Goal: Task Accomplishment & Management: Use online tool/utility

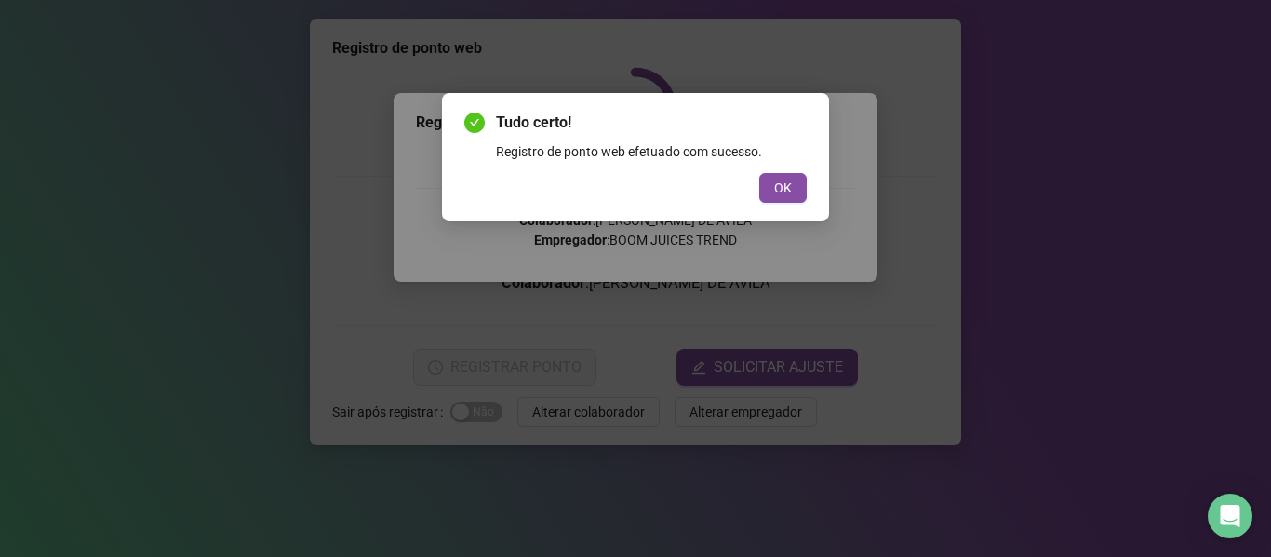
click at [795, 188] on button "OK" at bounding box center [782, 188] width 47 height 30
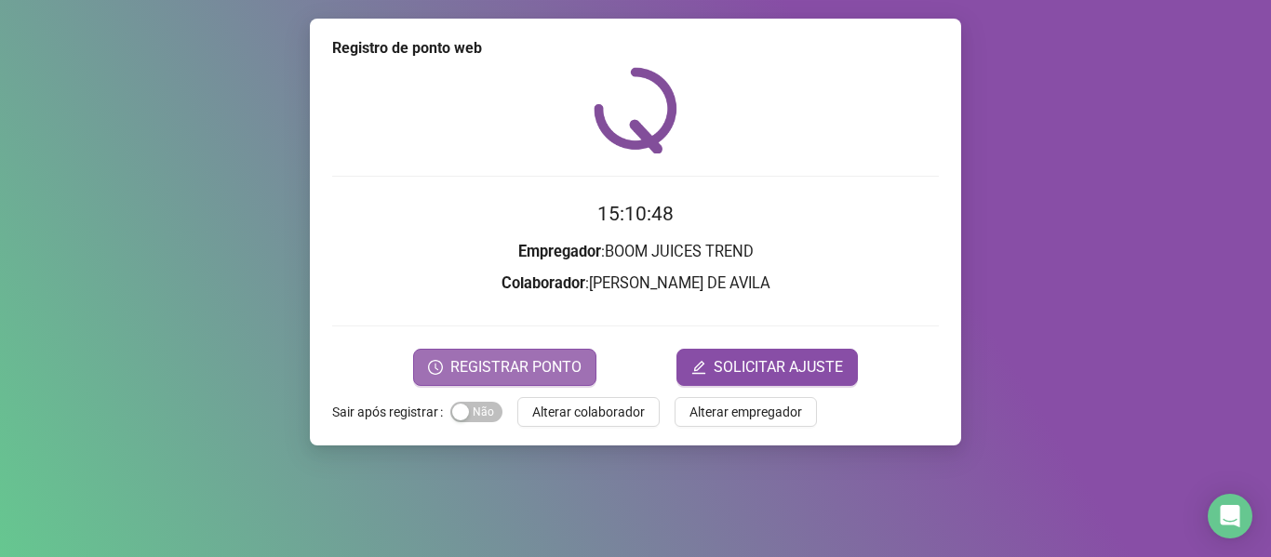
click at [529, 362] on span "REGISTRAR PONTO" at bounding box center [515, 367] width 131 height 22
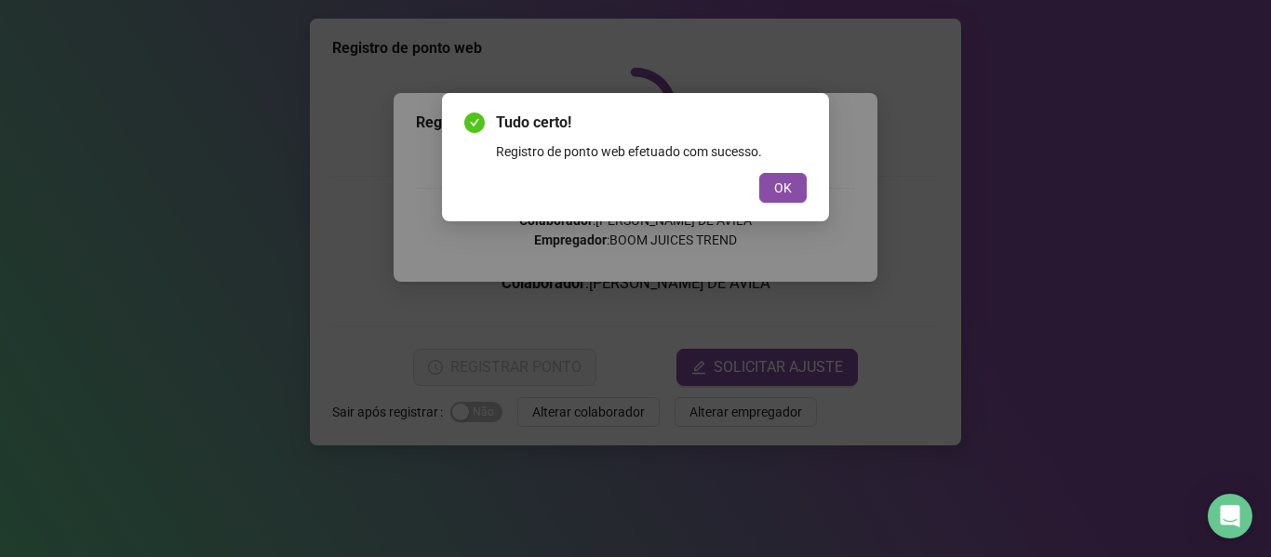
click at [785, 205] on div "Tudo certo! Registro de ponto web efetuado com sucesso. OK" at bounding box center [635, 157] width 387 height 128
click at [773, 189] on button "OK" at bounding box center [782, 188] width 47 height 30
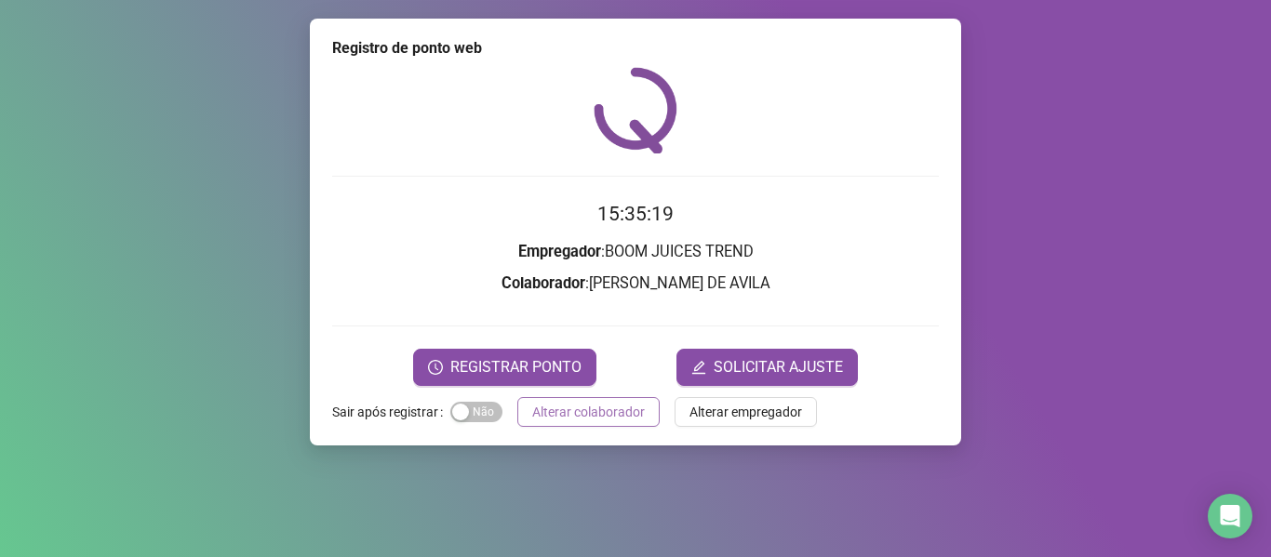
click at [623, 427] on div "Registro de ponto web 15:35:19 Empregador : BOOM JUICES TREND Colaborador : [PE…" at bounding box center [635, 232] width 651 height 427
click at [636, 413] on span "Alterar colaborador" at bounding box center [588, 412] width 113 height 20
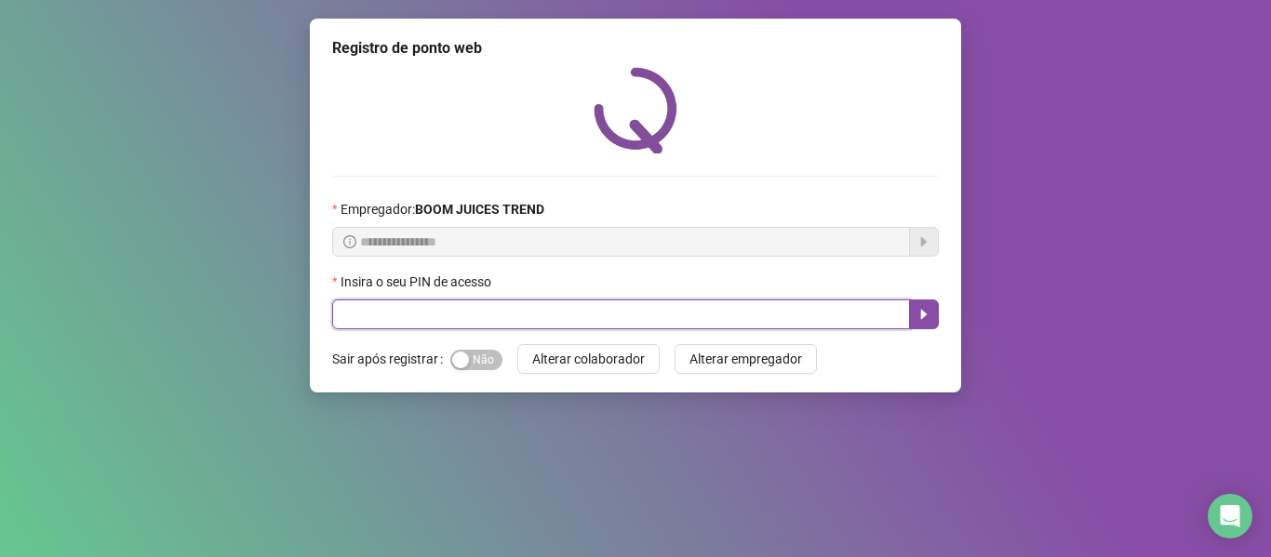
click at [775, 310] on input "text" at bounding box center [621, 315] width 578 height 30
type input "****"
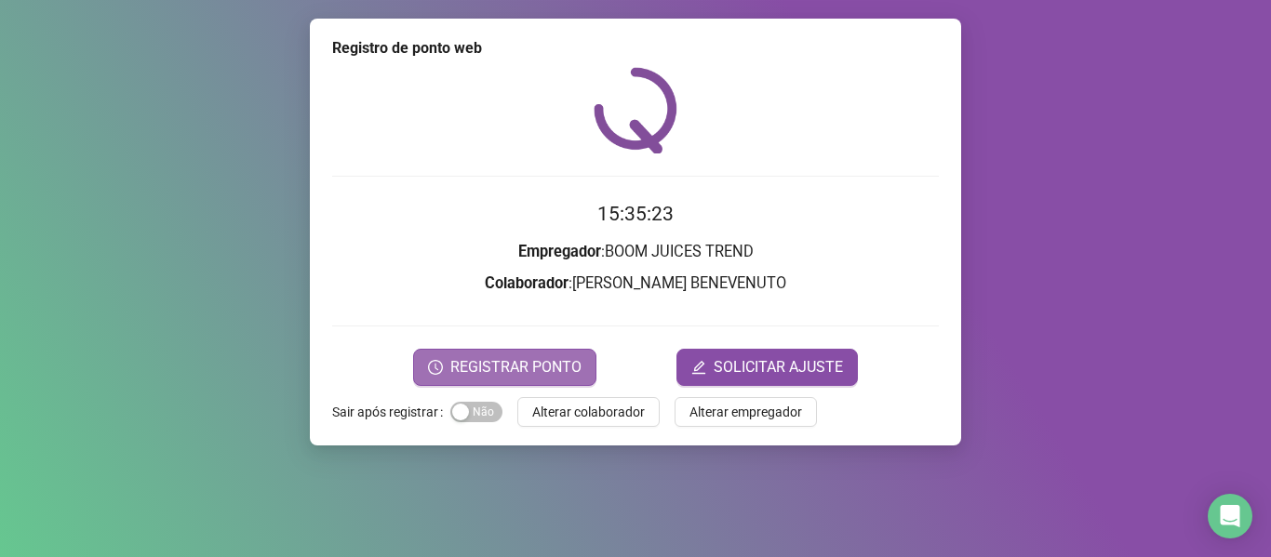
click at [507, 363] on span "REGISTRAR PONTO" at bounding box center [515, 367] width 131 height 22
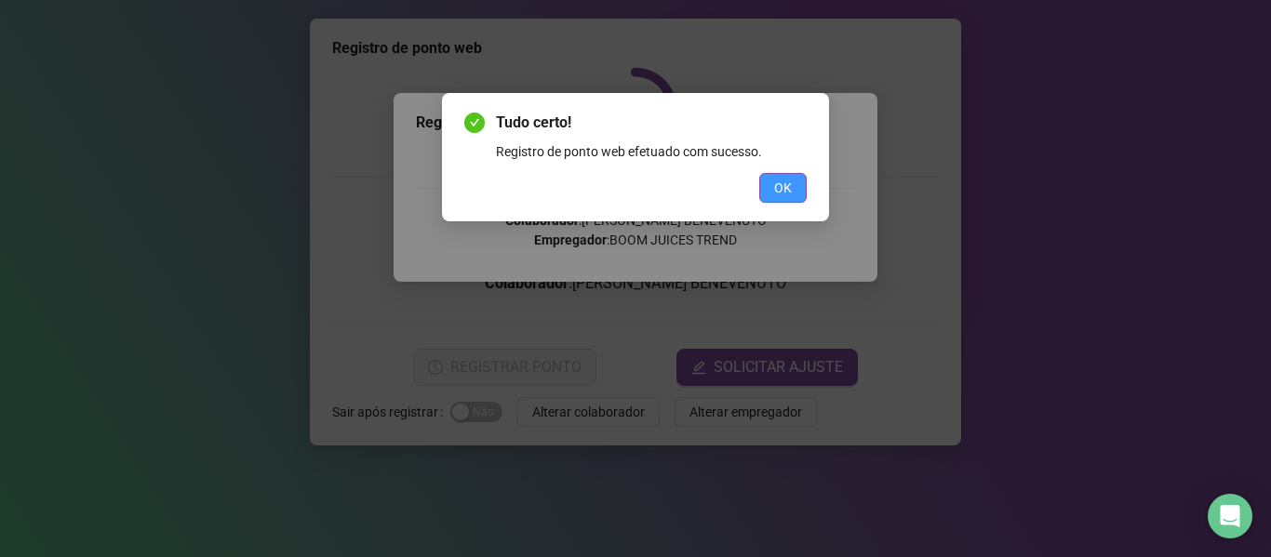
click at [773, 182] on button "OK" at bounding box center [782, 188] width 47 height 30
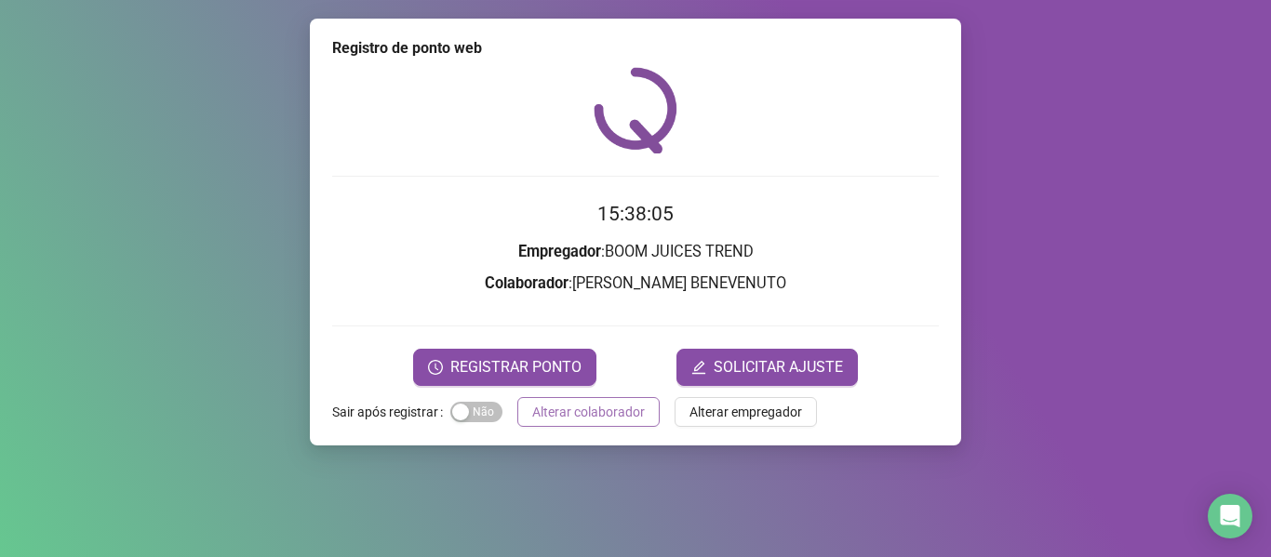
click at [609, 412] on span "Alterar colaborador" at bounding box center [588, 412] width 113 height 20
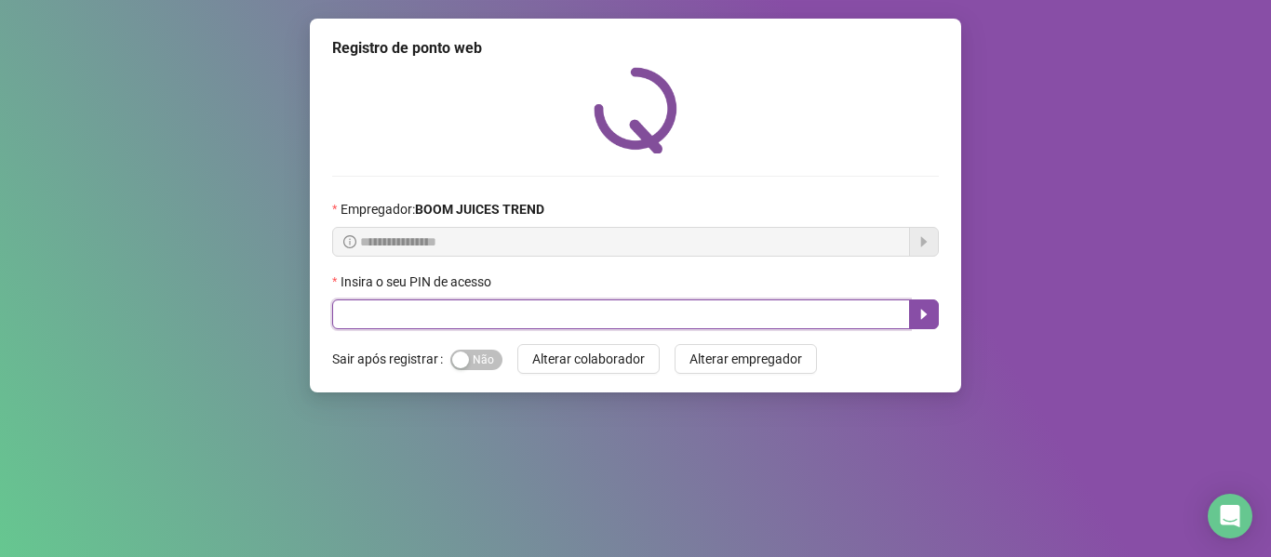
click at [529, 313] on input "text" at bounding box center [621, 315] width 578 height 30
type input "****"
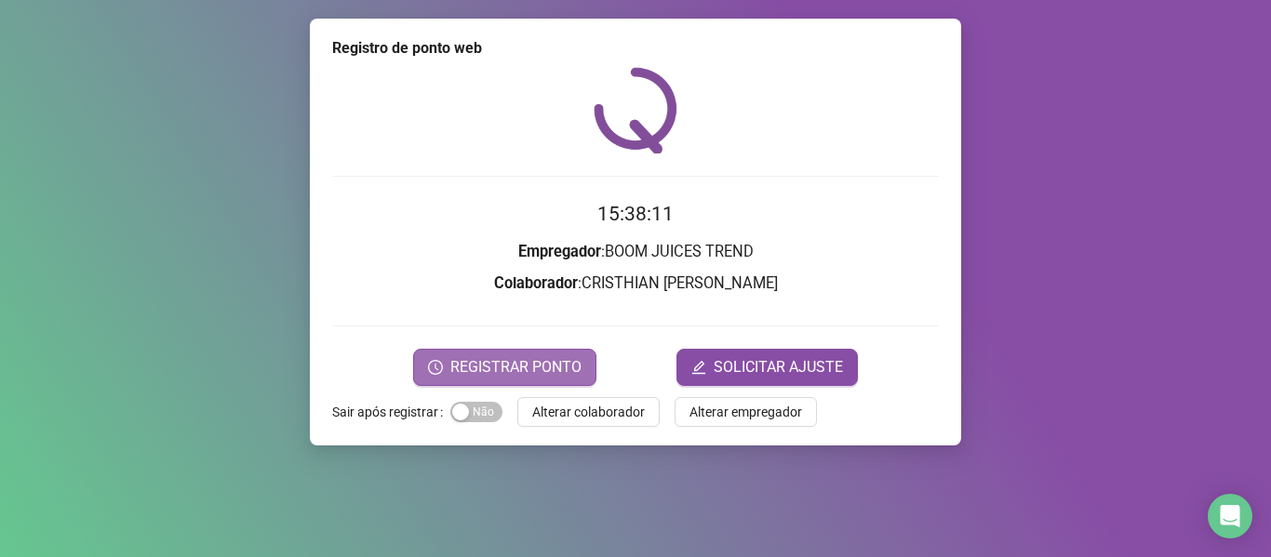
click at [497, 359] on span "REGISTRAR PONTO" at bounding box center [515, 367] width 131 height 22
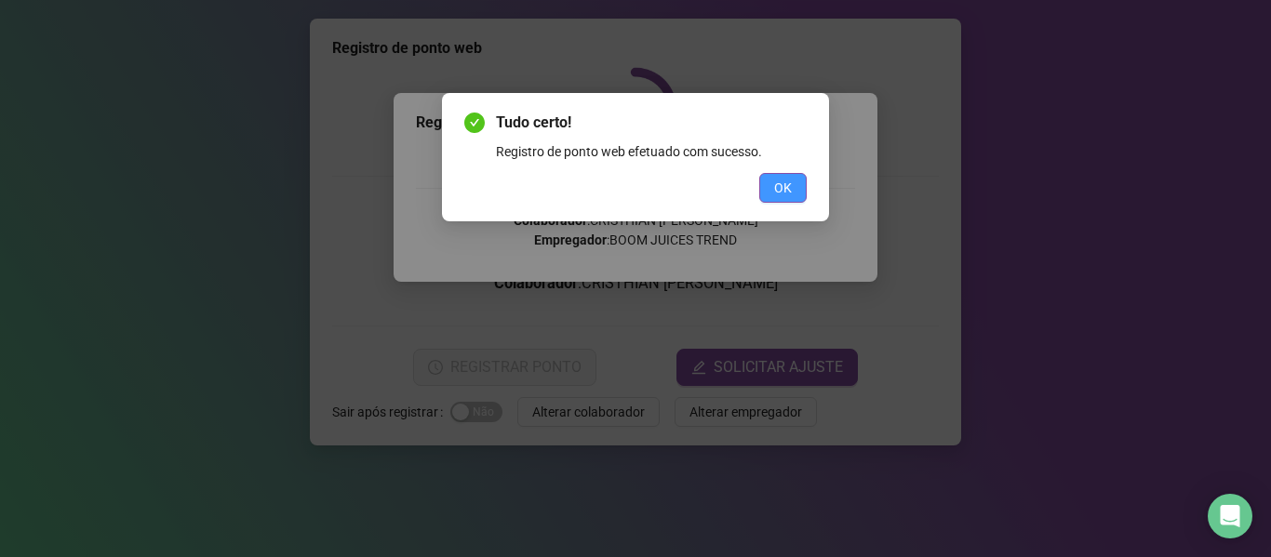
click at [781, 186] on span "OK" at bounding box center [783, 188] width 18 height 20
